Goal: Task Accomplishment & Management: Manage account settings

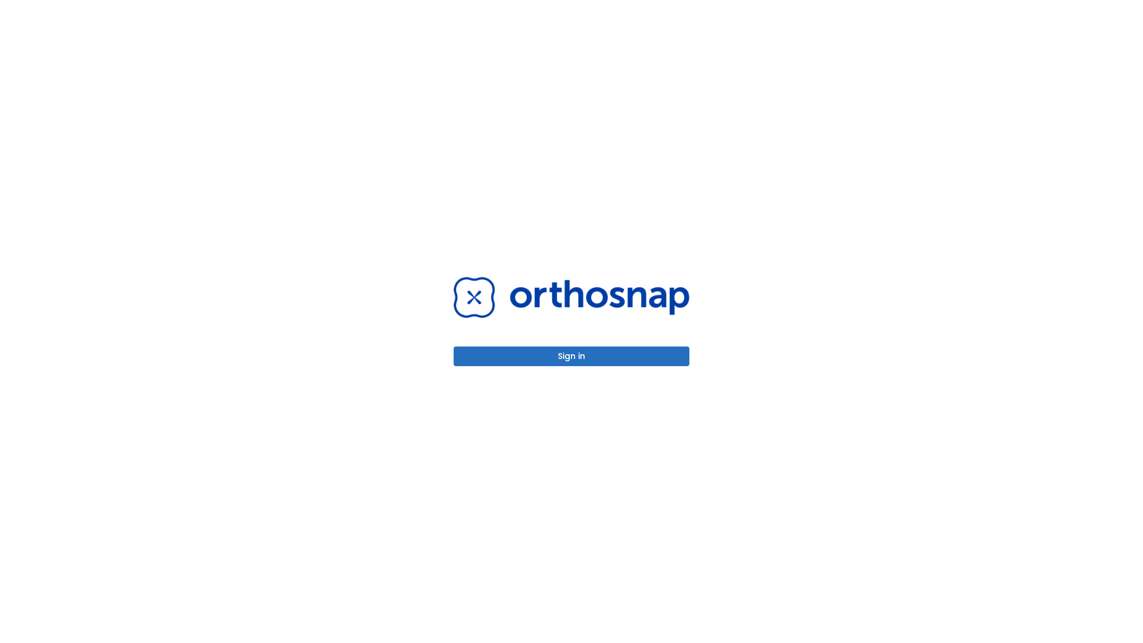
click at [571, 356] on button "Sign in" at bounding box center [572, 356] width 236 height 20
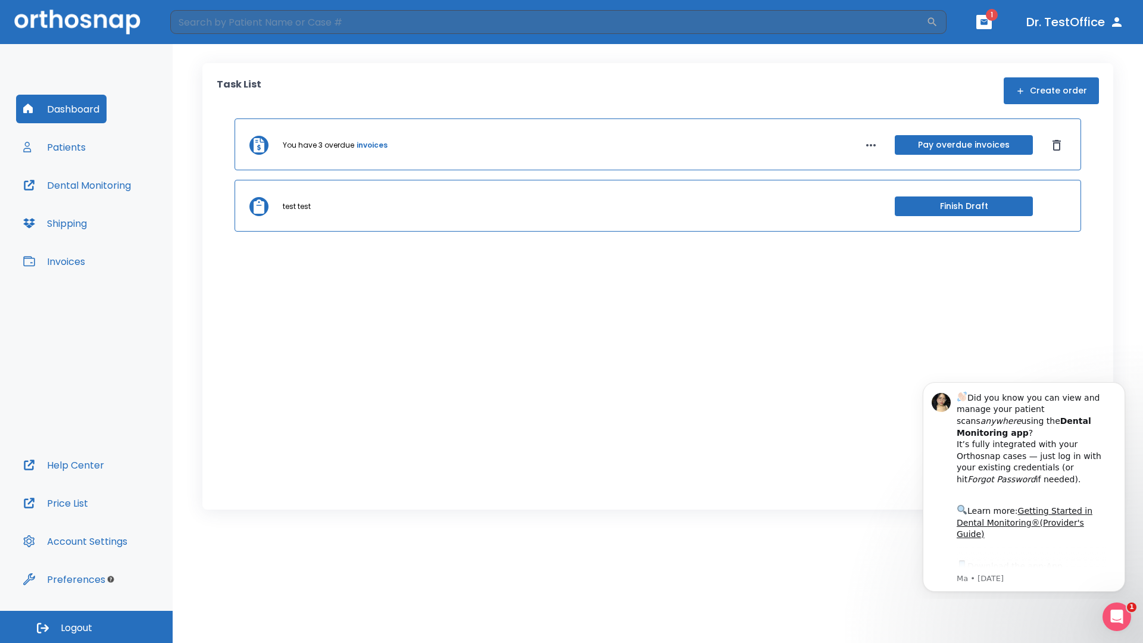
click at [86, 627] on span "Logout" at bounding box center [77, 627] width 32 height 13
